Goal: Task Accomplishment & Management: Use online tool/utility

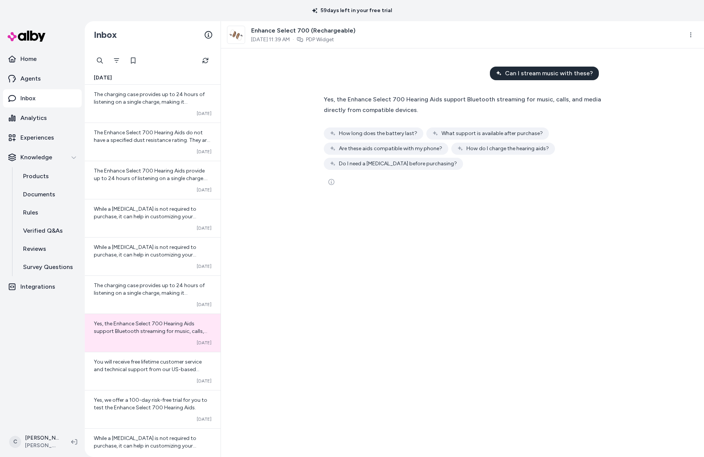
click at [276, 94] on div "Can I stream music with these? Yes, the Enhance Select 700 Hearing Aids support…" at bounding box center [462, 252] width 483 height 409
click at [59, 355] on nav "Home Agents Inbox Analytics Experiences Knowledge Products Documents Rules Veri…" at bounding box center [42, 237] width 79 height 375
click at [38, 62] on link "Home" at bounding box center [42, 59] width 79 height 18
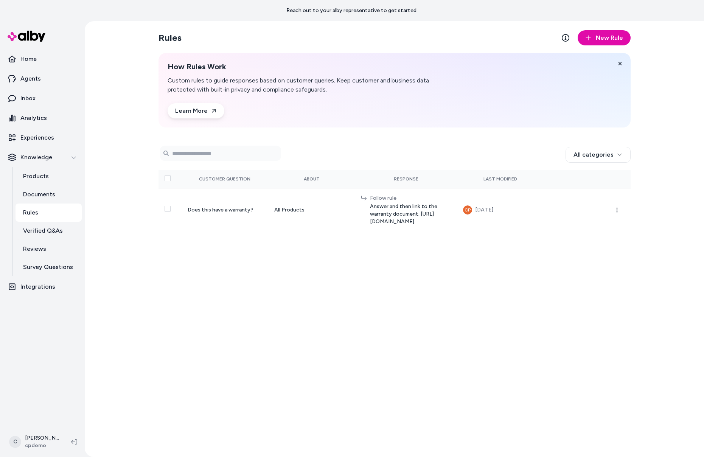
click at [240, 282] on div "Rules New Rule How Rules Work Custom rules to guide responses based on customer…" at bounding box center [395, 239] width 485 height 436
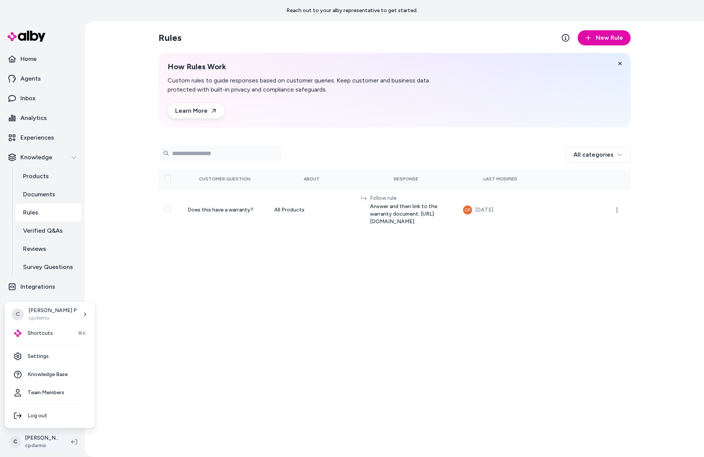
click at [27, 441] on html "Reach out to your alby representative to get started. Home Agents Inbox Analyti…" at bounding box center [352, 228] width 704 height 457
click at [55, 339] on div "Shortcuts ⌘K" at bounding box center [50, 333] width 84 height 18
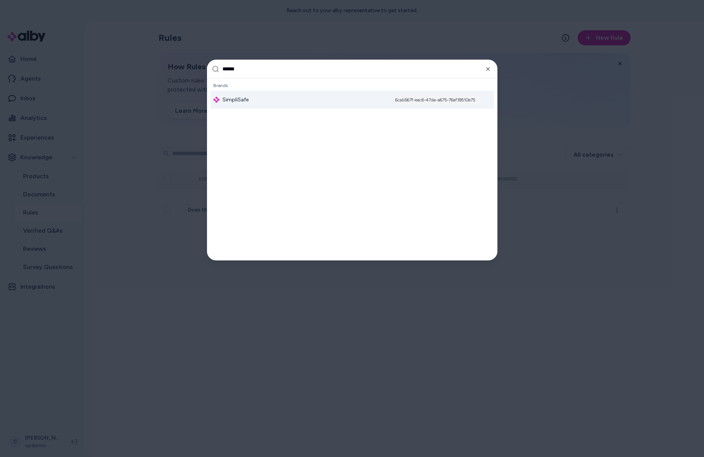
type input "******"
click at [247, 96] on span "SimpliSafe" at bounding box center [236, 100] width 26 height 8
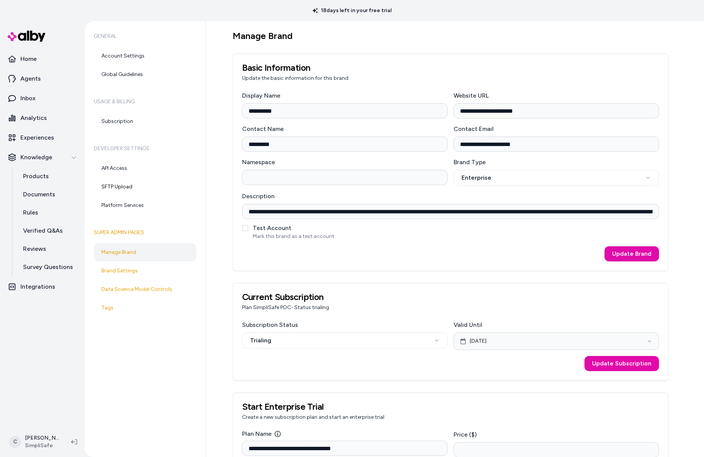
scroll to position [804, 0]
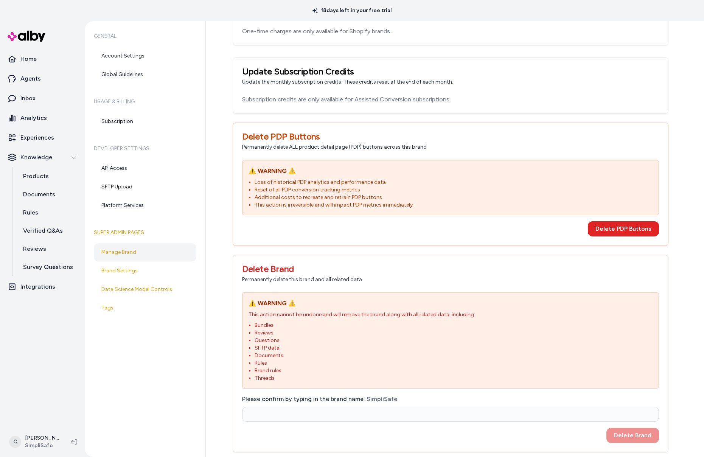
click at [124, 393] on div "General Account Settings Global Guidelines Usage & Billing Subscription Develop…" at bounding box center [145, 239] width 121 height 436
click at [42, 169] on link "Products" at bounding box center [49, 176] width 66 height 18
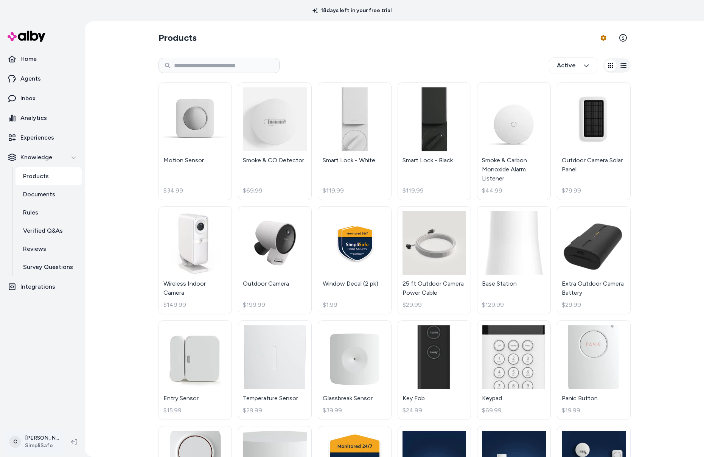
click at [46, 436] on html "18 days left in your free trial Home Agents Inbox Analytics Experiences Knowled…" at bounding box center [352, 228] width 704 height 457
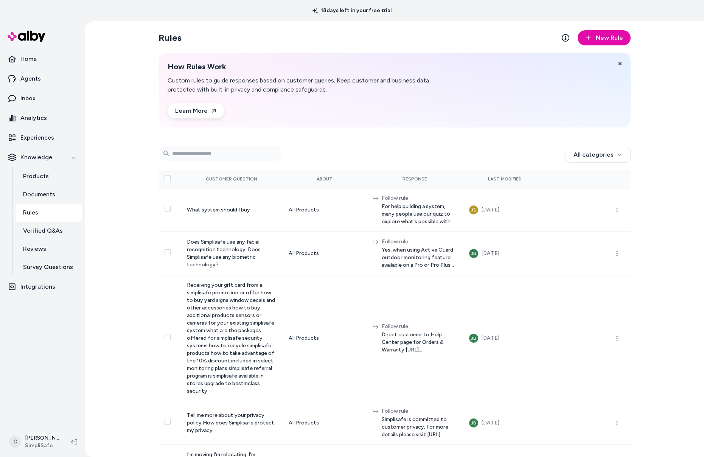
scroll to position [36, 0]
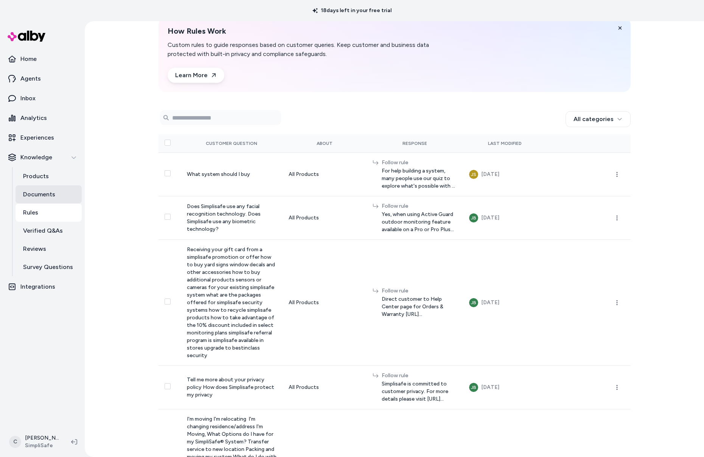
click at [58, 190] on link "Documents" at bounding box center [49, 194] width 66 height 18
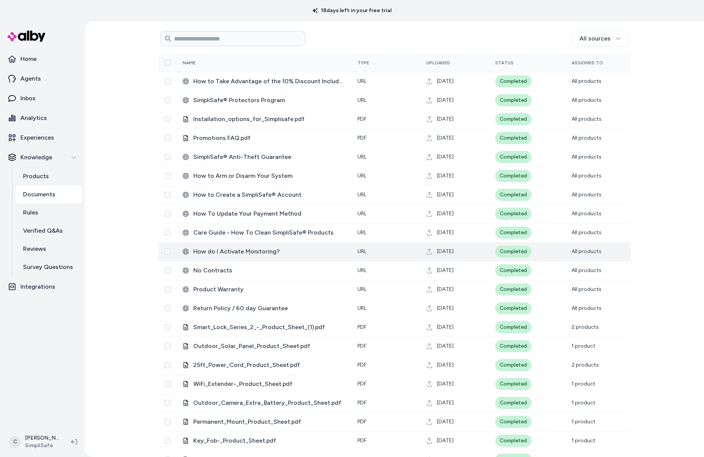
scroll to position [9, 0]
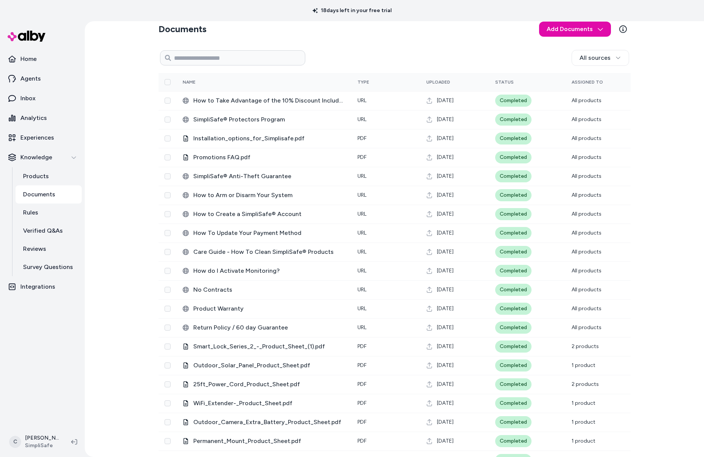
drag, startPoint x: 381, startPoint y: 49, endPoint x: 373, endPoint y: 43, distance: 10.2
click at [381, 49] on div "All sources" at bounding box center [395, 58] width 472 height 18
